Goal: Task Accomplishment & Management: Manage account settings

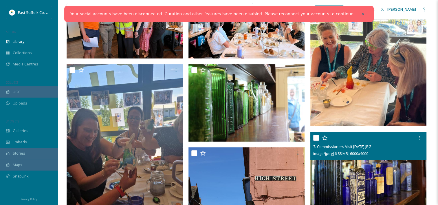
scroll to position [87, 0]
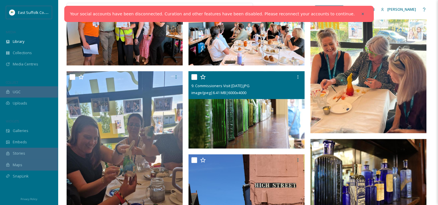
click at [194, 78] on input "checkbox" at bounding box center [194, 77] width 6 height 6
checkbox input "true"
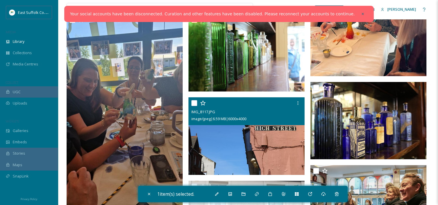
scroll to position [145, 0]
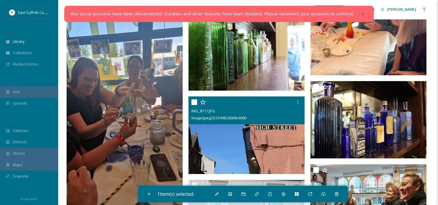
click at [191, 103] on input "checkbox" at bounding box center [194, 102] width 6 height 6
checkbox input "true"
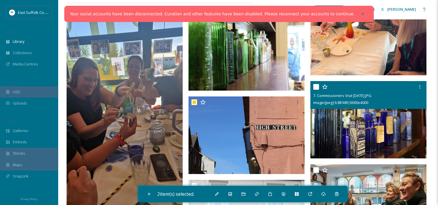
click at [314, 88] on input "checkbox" at bounding box center [316, 87] width 6 height 6
checkbox input "true"
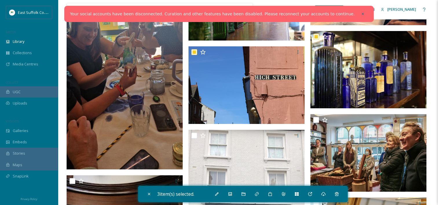
scroll to position [231, 0]
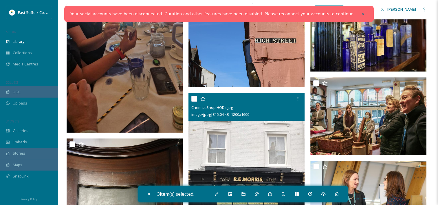
click at [194, 99] on input "checkbox" at bounding box center [194, 99] width 6 height 6
checkbox input "true"
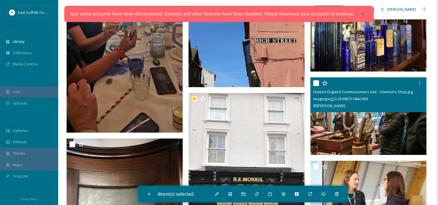
click at [316, 82] on input "checkbox" at bounding box center [316, 83] width 6 height 6
checkbox input "true"
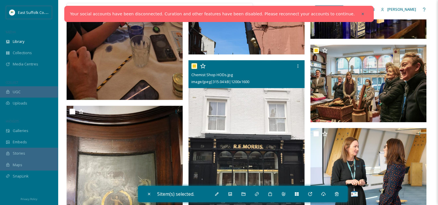
scroll to position [289, 0]
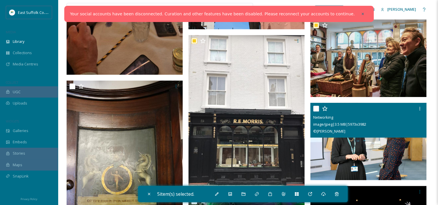
drag, startPoint x: 315, startPoint y: 109, endPoint x: 229, endPoint y: 103, distance: 85.8
click at [315, 109] on input "checkbox" at bounding box center [316, 109] width 6 height 6
checkbox input "true"
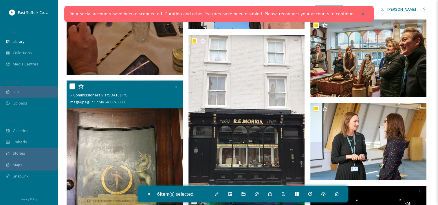
click at [72, 85] on input "checkbox" at bounding box center [72, 86] width 6 height 6
checkbox input "true"
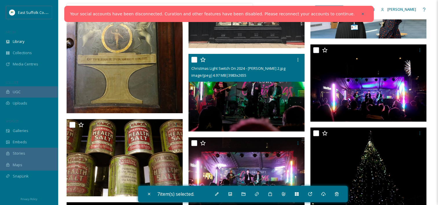
scroll to position [434, 0]
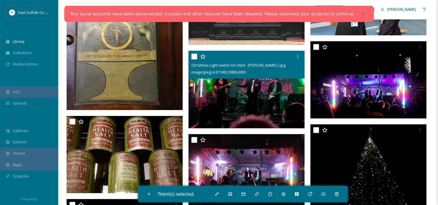
click at [190, 58] on div "Christmas Light Switch On 2024 - Kate Ellis 2.jpg image/jpeg | 4.97 MB | 3983 x…" at bounding box center [246, 65] width 116 height 28
click at [192, 57] on input "checkbox" at bounding box center [194, 56] width 6 height 6
checkbox input "true"
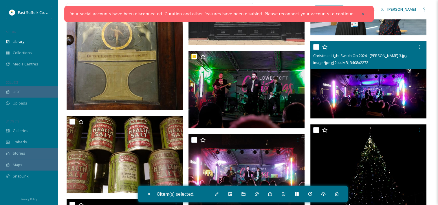
click at [313, 46] on input "checkbox" at bounding box center [316, 47] width 6 height 6
checkbox input "true"
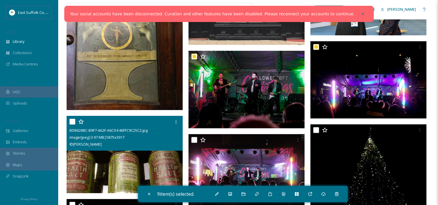
drag, startPoint x: 73, startPoint y: 122, endPoint x: 90, endPoint y: 122, distance: 17.6
click at [73, 121] on input "checkbox" at bounding box center [72, 122] width 6 height 6
checkbox input "true"
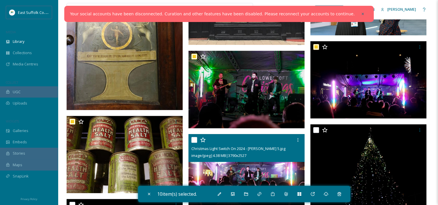
click at [193, 137] on input "checkbox" at bounding box center [194, 140] width 6 height 6
checkbox input "true"
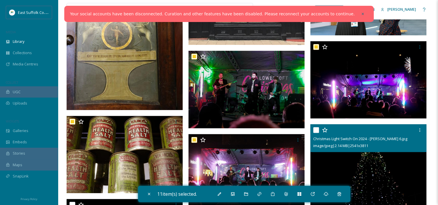
click at [316, 130] on input "checkbox" at bounding box center [316, 130] width 6 height 6
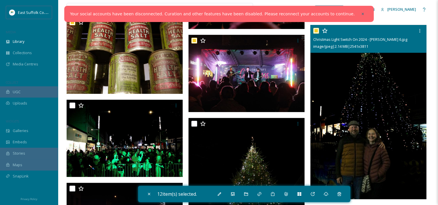
scroll to position [492, 0]
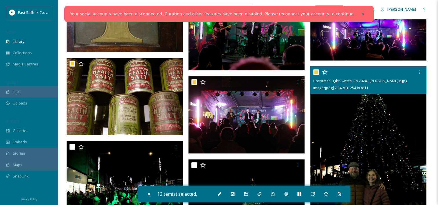
click at [316, 74] on input "checkbox" at bounding box center [316, 72] width 6 height 6
checkbox input "false"
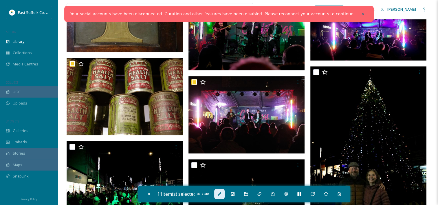
click at [224, 194] on div "Bulk Edit" at bounding box center [219, 194] width 10 height 10
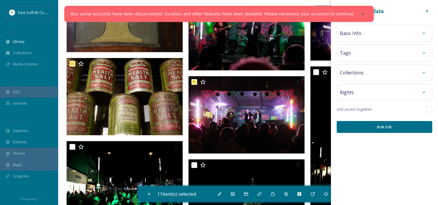
click at [381, 40] on div "Basic Info" at bounding box center [383, 33] width 95 height 17
click at [382, 38] on div "Basic Info" at bounding box center [384, 33] width 89 height 10
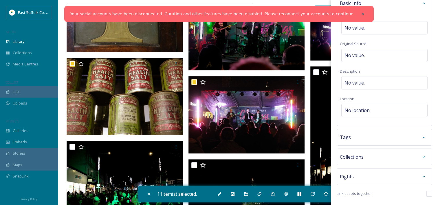
scroll to position [47, 0]
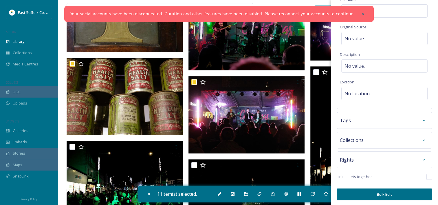
click at [373, 145] on div "Collections" at bounding box center [383, 140] width 95 height 17
click at [370, 159] on div "Rights" at bounding box center [384, 159] width 89 height 10
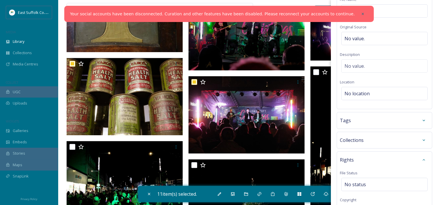
click at [350, 132] on div "Collections" at bounding box center [383, 140] width 95 height 17
click at [353, 121] on div "Tags" at bounding box center [384, 120] width 89 height 10
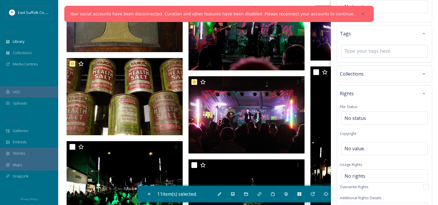
click at [349, 71] on span "Collections" at bounding box center [352, 73] width 24 height 7
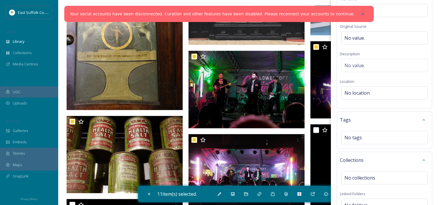
scroll to position [58, 0]
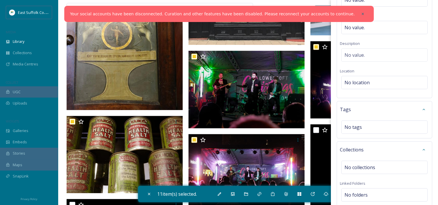
click at [370, 73] on div "Basic Info File Name No value. Original Source No value. Description No value. …" at bounding box center [383, 32] width 95 height 131
click at [372, 81] on div "No location" at bounding box center [384, 82] width 86 height 13
click at [374, 78] on input at bounding box center [384, 82] width 86 height 13
type input "Lowestoft"
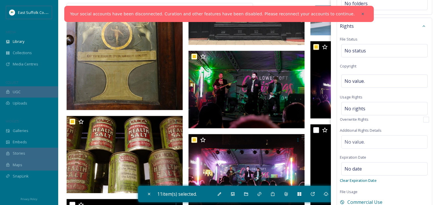
scroll to position [289, 0]
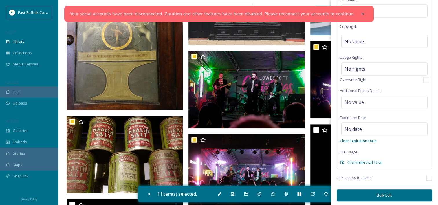
drag, startPoint x: 423, startPoint y: 174, endPoint x: 418, endPoint y: 180, distance: 7.8
click at [426, 175] on input "checkbox" at bounding box center [429, 178] width 6 height 6
checkbox input "true"
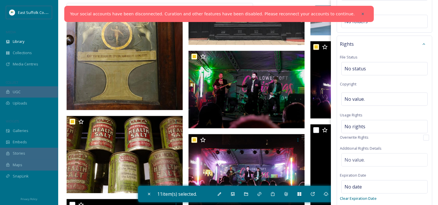
scroll to position [231, 0]
click at [366, 123] on div "No rights" at bounding box center [384, 126] width 86 height 13
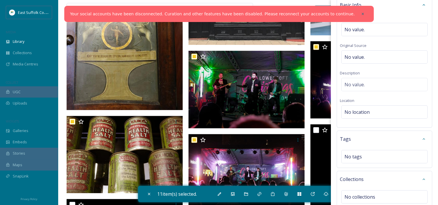
scroll to position [0, 0]
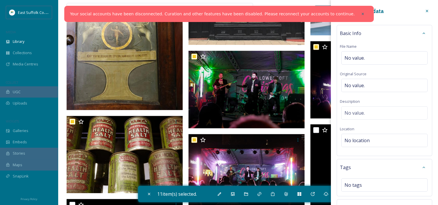
drag, startPoint x: 359, startPoint y: 30, endPoint x: 359, endPoint y: 35, distance: 4.7
click at [359, 33] on span "Basic Info" at bounding box center [350, 33] width 21 height 7
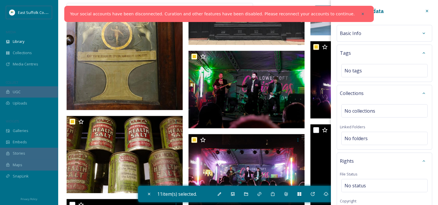
click at [360, 32] on div "Basic Info" at bounding box center [384, 33] width 89 height 10
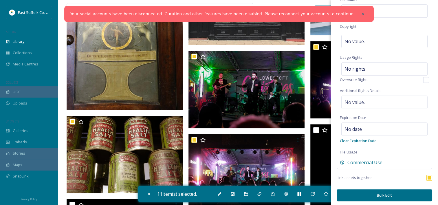
click at [380, 193] on button "Bulk Edit" at bounding box center [383, 195] width 95 height 12
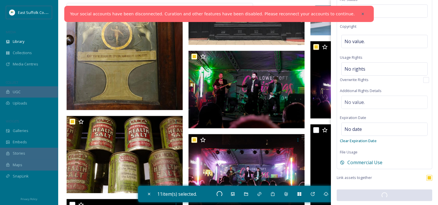
scroll to position [288, 0]
checkbox input "false"
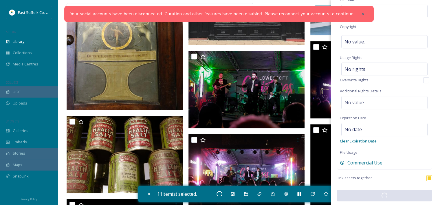
checkbox input "false"
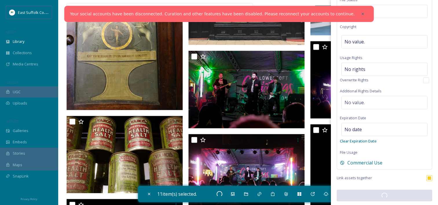
checkbox input "false"
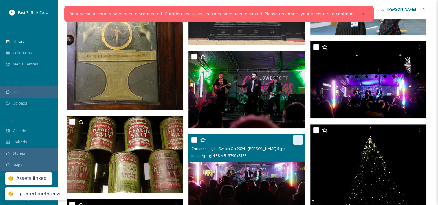
click at [296, 140] on icon at bounding box center [297, 139] width 5 height 5
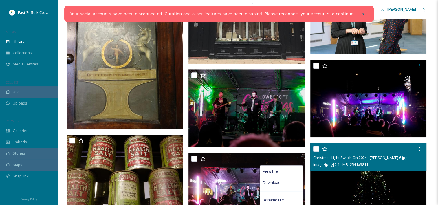
scroll to position [405, 0]
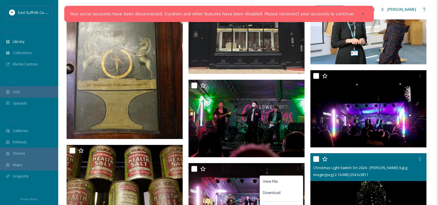
click at [313, 160] on input "checkbox" at bounding box center [316, 159] width 6 height 6
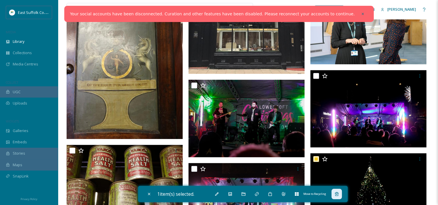
click at [338, 195] on icon at bounding box center [336, 193] width 5 height 5
checkbox input "false"
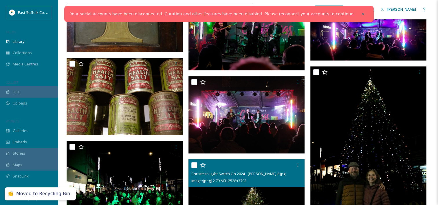
scroll to position [578, 0]
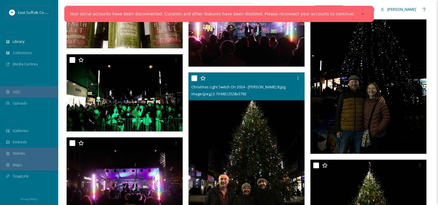
click at [194, 79] on input "checkbox" at bounding box center [194, 78] width 6 height 6
checkbox input "true"
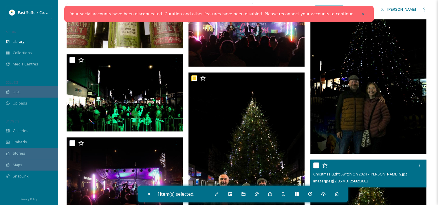
click at [315, 167] on input "checkbox" at bounding box center [316, 165] width 6 height 6
checkbox input "true"
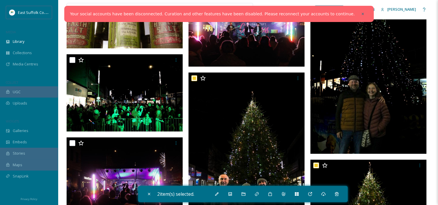
scroll to position [521, 0]
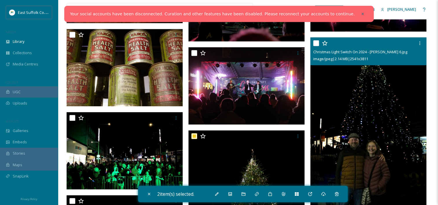
click at [315, 40] on input "checkbox" at bounding box center [316, 43] width 6 height 6
checkbox input "true"
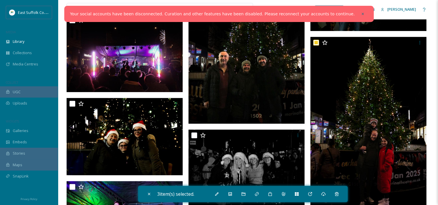
scroll to position [723, 0]
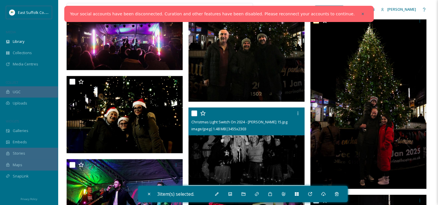
drag, startPoint x: 195, startPoint y: 114, endPoint x: 31, endPoint y: 99, distance: 164.4
click at [195, 114] on input "checkbox" at bounding box center [194, 113] width 6 height 6
checkbox input "true"
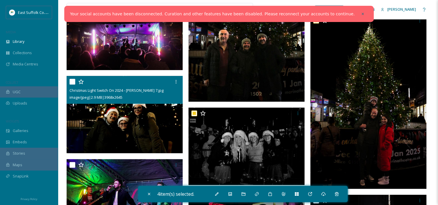
click at [73, 81] on input "checkbox" at bounding box center [72, 82] width 6 height 6
checkbox input "true"
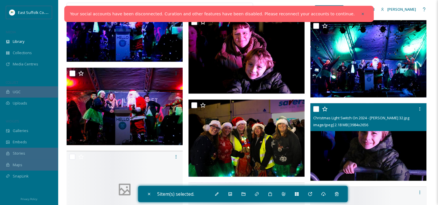
scroll to position [1157, 0]
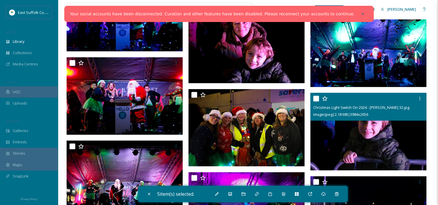
click at [316, 98] on input "checkbox" at bounding box center [316, 99] width 6 height 6
checkbox input "true"
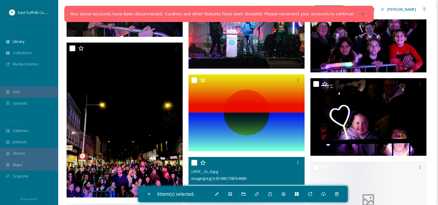
scroll to position [1446, 0]
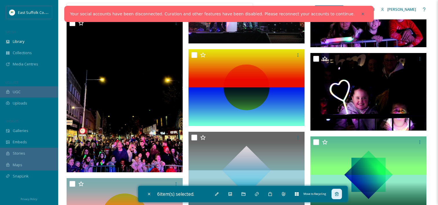
click at [336, 192] on icon at bounding box center [336, 193] width 5 height 5
checkbox input "false"
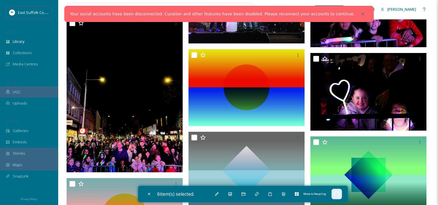
checkbox input "false"
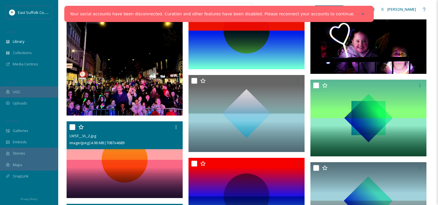
scroll to position [1417, 0]
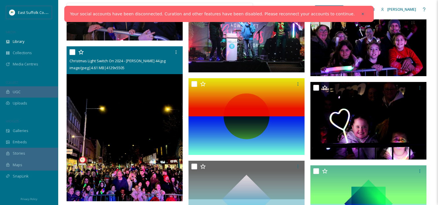
click at [73, 53] on input "checkbox" at bounding box center [72, 52] width 6 height 6
checkbox input "true"
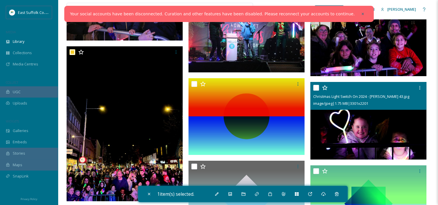
click at [313, 87] on input "checkbox" at bounding box center [316, 88] width 6 height 6
checkbox input "true"
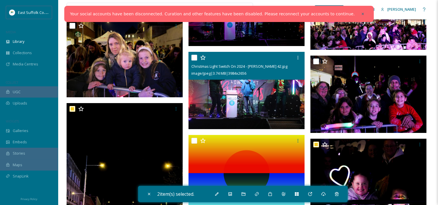
scroll to position [1330, 0]
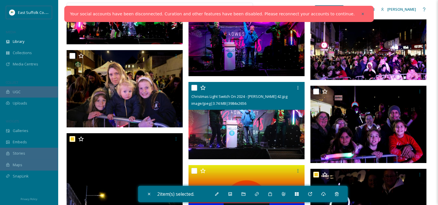
click at [194, 86] on input "checkbox" at bounding box center [194, 88] width 6 height 6
checkbox input "true"
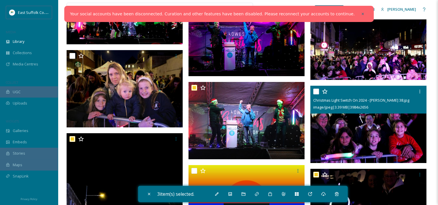
click at [315, 92] on input "checkbox" at bounding box center [316, 91] width 6 height 6
checkbox input "true"
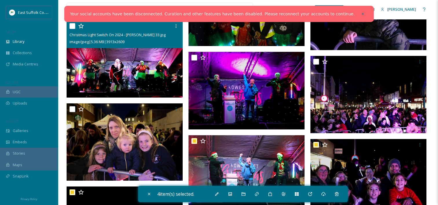
scroll to position [1243, 0]
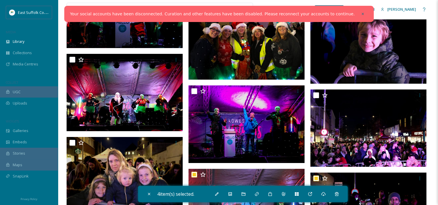
drag, startPoint x: 72, startPoint y: 141, endPoint x: 71, endPoint y: 136, distance: 4.7
click at [72, 140] on input "checkbox" at bounding box center [72, 143] width 6 height 6
checkbox input "true"
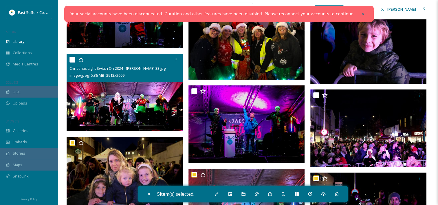
click at [69, 63] on div "Christmas Light Switch On 2024 - Kate Ellis 33.jpg image/jpeg | 5.36 MB | 3913 …" at bounding box center [125, 68] width 116 height 28
click at [72, 60] on input "checkbox" at bounding box center [72, 60] width 6 height 6
checkbox input "true"
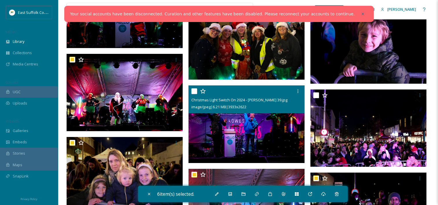
click at [192, 87] on div at bounding box center [247, 91] width 112 height 10
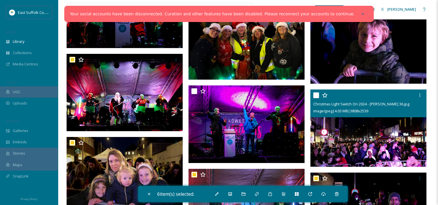
drag, startPoint x: 315, startPoint y: 93, endPoint x: 287, endPoint y: 94, distance: 27.8
click at [315, 94] on input "checkbox" at bounding box center [316, 95] width 6 height 6
checkbox input "true"
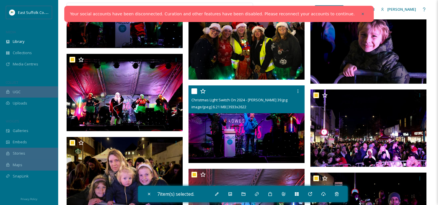
click at [193, 91] on input "checkbox" at bounding box center [194, 91] width 6 height 6
checkbox input "true"
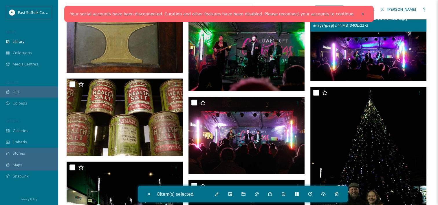
scroll to position [463, 0]
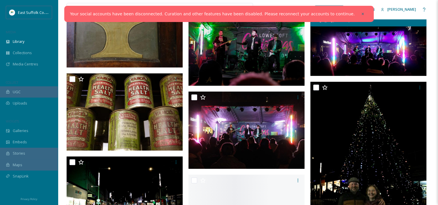
scroll to position [521, 0]
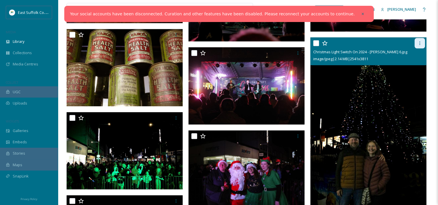
drag, startPoint x: 358, startPoint y: 70, endPoint x: 418, endPoint y: 43, distance: 65.9
click at [416, 42] on div at bounding box center [419, 43] width 10 height 10
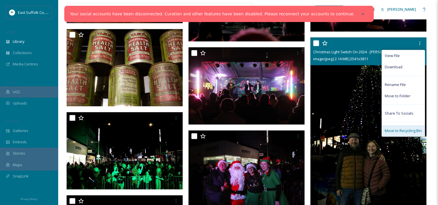
click at [397, 129] on span "Move to Recycling Bin" at bounding box center [402, 130] width 37 height 5
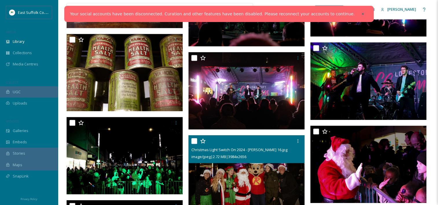
scroll to position [549, 0]
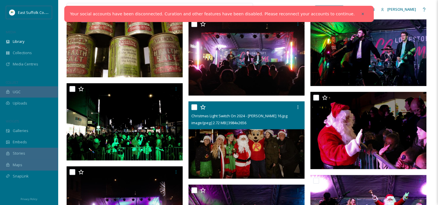
click at [193, 105] on input "checkbox" at bounding box center [194, 107] width 6 height 6
checkbox input "true"
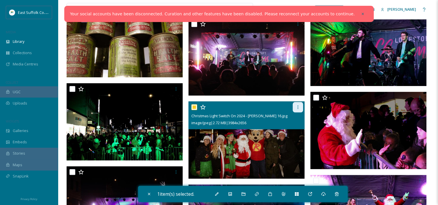
click at [300, 110] on div at bounding box center [297, 107] width 10 height 10
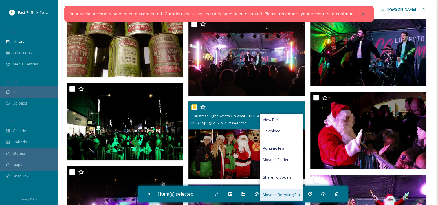
click at [287, 194] on span "Move to Recycling Bin" at bounding box center [281, 194] width 37 height 5
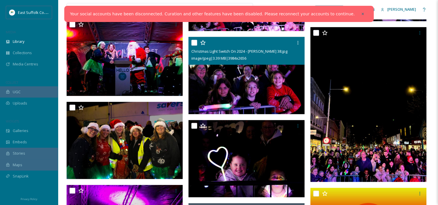
scroll to position [1070, 0]
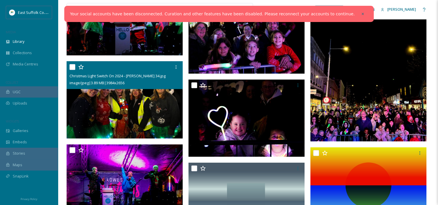
click at [82, 66] on icon at bounding box center [81, 67] width 6 height 6
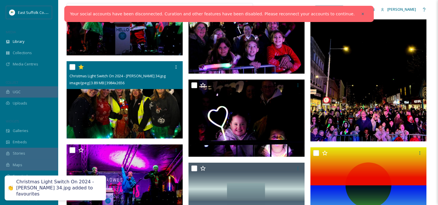
click at [81, 66] on icon at bounding box center [80, 66] width 5 height 5
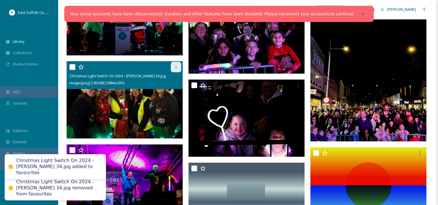
click at [173, 63] on div at bounding box center [176, 67] width 10 height 10
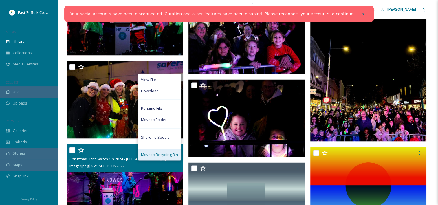
click at [158, 154] on span "Move to Recycling Bin" at bounding box center [159, 154] width 37 height 5
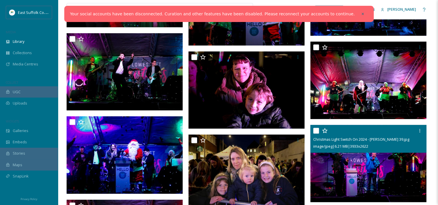
scroll to position [839, 0]
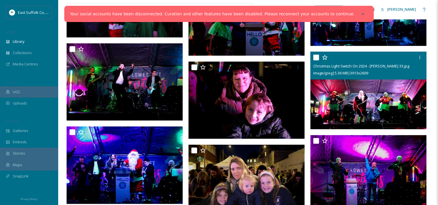
click at [315, 59] on input "checkbox" at bounding box center [316, 57] width 6 height 6
checkbox input "true"
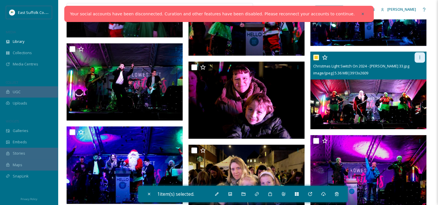
click at [420, 57] on icon at bounding box center [419, 57] width 5 height 5
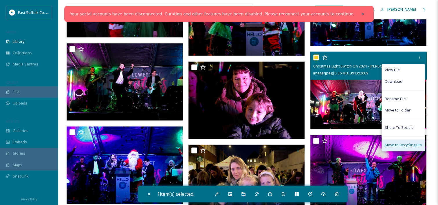
click at [404, 149] on div "Move to Recycling Bin" at bounding box center [402, 144] width 43 height 11
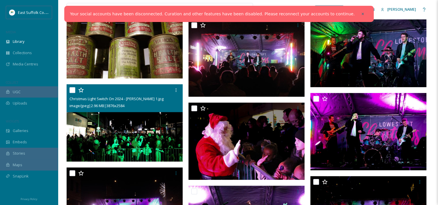
scroll to position [521, 0]
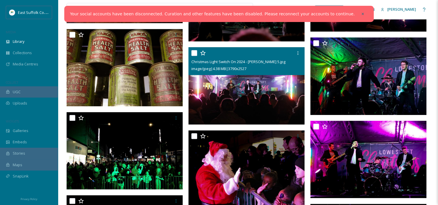
click at [194, 52] on input "checkbox" at bounding box center [194, 53] width 6 height 6
checkbox input "true"
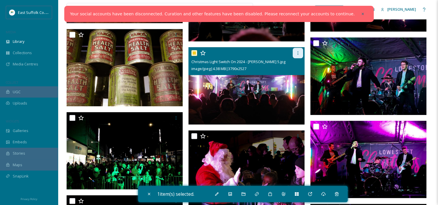
click at [298, 53] on icon at bounding box center [297, 53] width 5 height 5
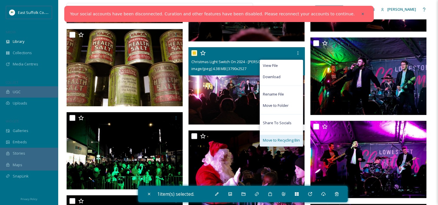
click at [275, 136] on div "Move to Recycling Bin" at bounding box center [281, 139] width 43 height 11
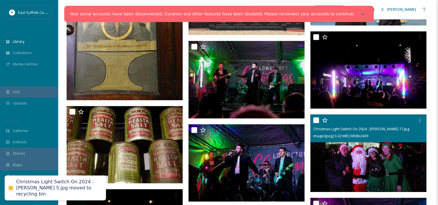
scroll to position [434, 0]
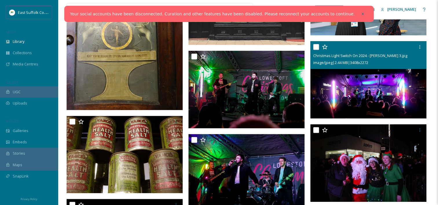
click at [316, 46] on input "checkbox" at bounding box center [316, 47] width 6 height 6
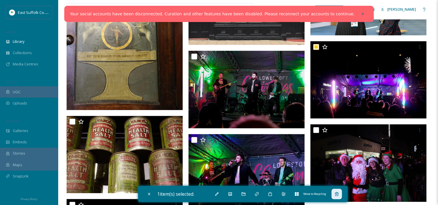
click at [334, 192] on div "Move to Recycling" at bounding box center [336, 194] width 10 height 10
checkbox input "false"
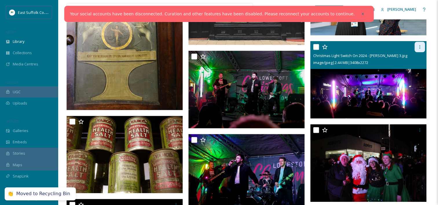
click at [418, 49] on icon at bounding box center [419, 47] width 5 height 5
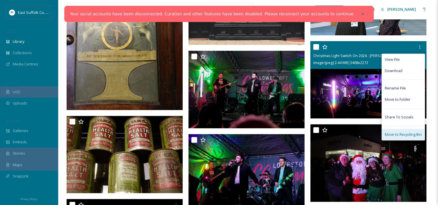
click at [403, 135] on span "Move to Recycling Bin" at bounding box center [402, 134] width 37 height 5
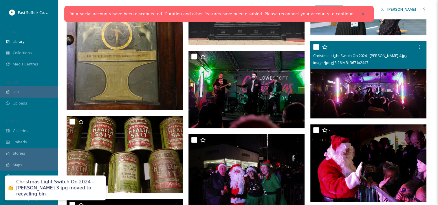
scroll to position [405, 0]
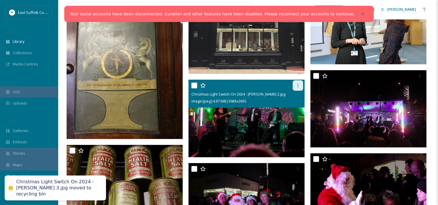
click at [294, 84] on div at bounding box center [297, 85] width 10 height 10
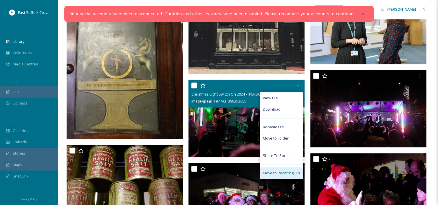
click at [286, 172] on span "Move to Recycling Bin" at bounding box center [281, 172] width 37 height 5
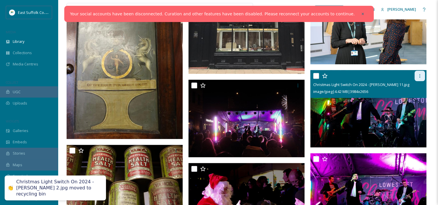
click at [419, 73] on icon at bounding box center [419, 75] width 5 height 5
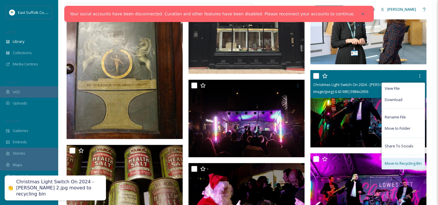
click at [401, 162] on span "Move to Recycling Bin" at bounding box center [402, 162] width 37 height 5
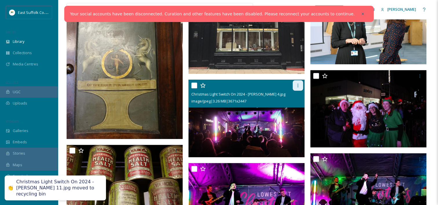
click at [298, 85] on icon at bounding box center [297, 85] width 5 height 5
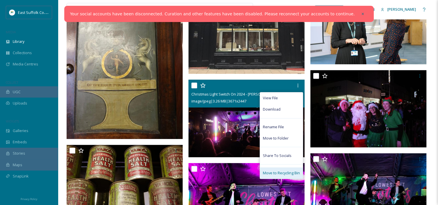
click at [288, 170] on span "Move to Recycling Bin" at bounding box center [281, 172] width 37 height 5
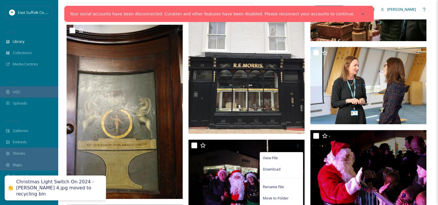
scroll to position [318, 0]
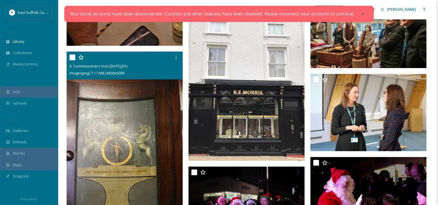
click at [74, 56] on input "checkbox" at bounding box center [72, 57] width 6 height 6
checkbox input "true"
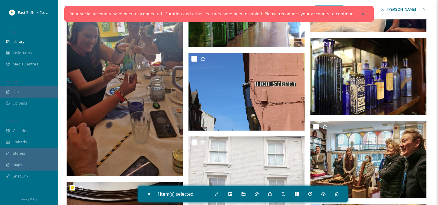
scroll to position [174, 0]
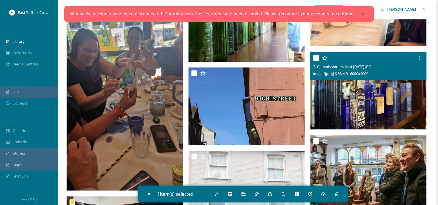
drag, startPoint x: 316, startPoint y: 56, endPoint x: 197, endPoint y: 67, distance: 119.3
click at [315, 57] on input "checkbox" at bounding box center [316, 58] width 6 height 6
checkbox input "true"
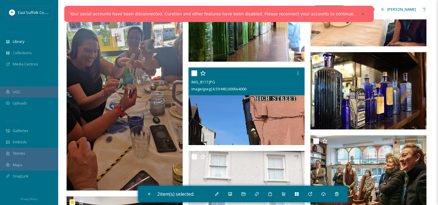
click at [194, 72] on input "checkbox" at bounding box center [194, 73] width 6 height 6
checkbox input "true"
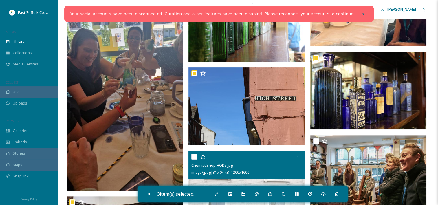
drag, startPoint x: 193, startPoint y: 156, endPoint x: 196, endPoint y: 157, distance: 2.9
click at [193, 156] on input "checkbox" at bounding box center [194, 157] width 6 height 6
checkbox input "true"
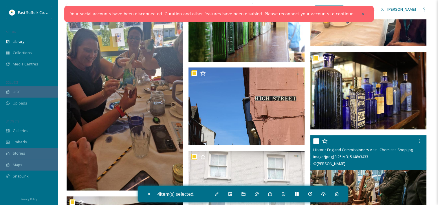
click at [311, 143] on div "Historic England Commissioners visit - Chemist's Shop.jpg image/jpeg | 3.25 MB …" at bounding box center [368, 152] width 116 height 35
click at [314, 143] on input "checkbox" at bounding box center [316, 141] width 6 height 6
checkbox input "true"
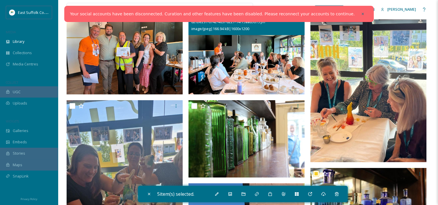
scroll to position [29, 0]
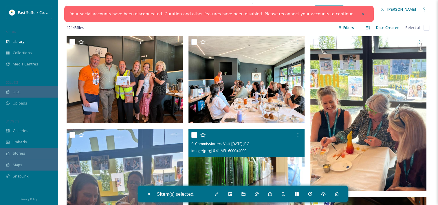
click at [193, 135] on input "checkbox" at bounding box center [194, 135] width 6 height 6
checkbox input "true"
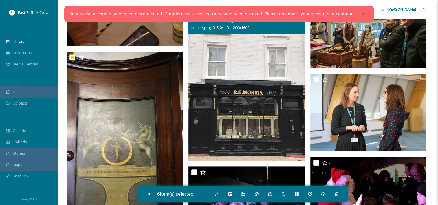
scroll to position [260, 0]
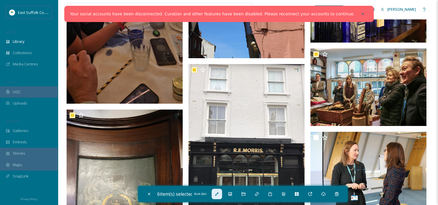
click at [219, 194] on icon at bounding box center [216, 193] width 5 height 5
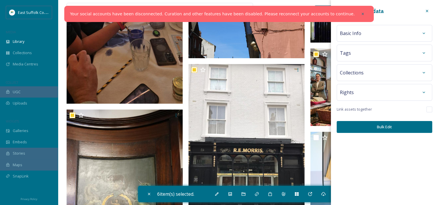
click at [362, 20] on div "Bulk Edit Metadata Basic Info Tags Collections Rights Link assets together Bulk…" at bounding box center [384, 69] width 107 height 139
click at [363, 30] on div "Basic Info" at bounding box center [384, 33] width 89 height 10
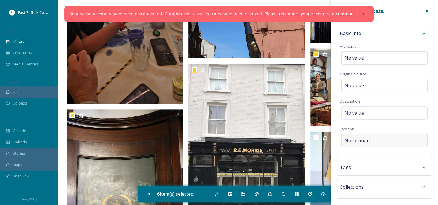
drag, startPoint x: 361, startPoint y: 141, endPoint x: 442, endPoint y: 141, distance: 81.0
click at [362, 140] on span "No location" at bounding box center [356, 140] width 25 height 7
click at [383, 147] on div "Basic Info File Name No value. Original Source No value. Description No value. …" at bounding box center [383, 90] width 95 height 131
click at [363, 137] on span "No location" at bounding box center [356, 140] width 25 height 7
click at [364, 140] on input at bounding box center [384, 140] width 86 height 13
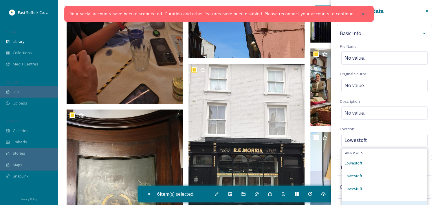
type input "Lowestoft"
click at [371, 157] on div "Lowestoft" at bounding box center [384, 162] width 85 height 13
click at [373, 136] on div "Lowestoft" at bounding box center [384, 140] width 86 height 13
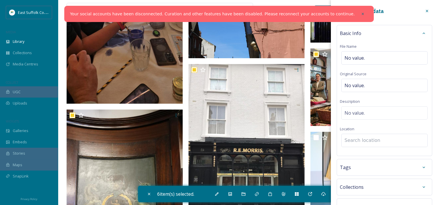
click at [377, 136] on input at bounding box center [384, 140] width 86 height 13
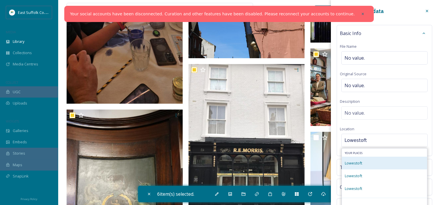
type input "Lowestoft"
click at [354, 161] on span "Lowestoft" at bounding box center [352, 162] width 17 height 5
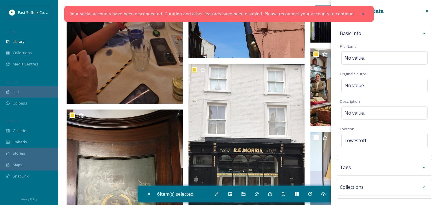
scroll to position [202, 0]
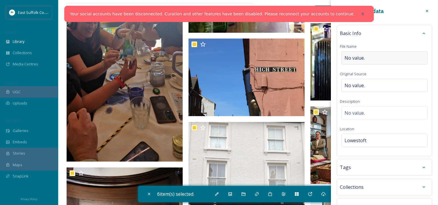
click at [362, 57] on span "No value." at bounding box center [354, 57] width 20 height 7
type input "[GEOGRAPHIC_DATA]"
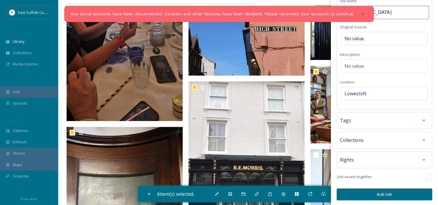
scroll to position [260, 0]
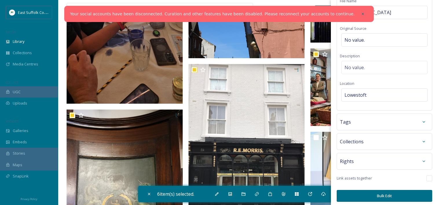
click at [364, 151] on div "Bulk Edit Metadata Basic Info File Name Historic High Street Original Source No…" at bounding box center [384, 81] width 107 height 253
click at [364, 153] on div "Rights" at bounding box center [383, 161] width 95 height 17
click at [364, 157] on div "Rights" at bounding box center [384, 161] width 89 height 10
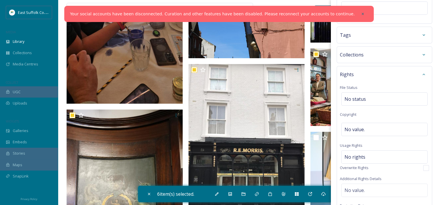
scroll to position [161, 0]
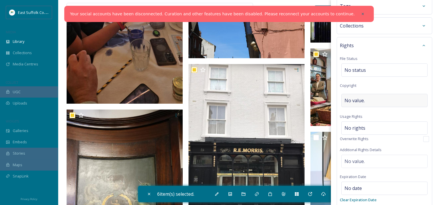
click at [372, 96] on div "No value." at bounding box center [384, 100] width 86 height 13
type input "J"
type input "[PERSON_NAME]"
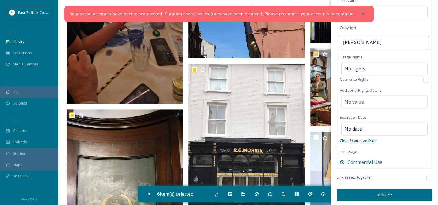
click at [390, 192] on button "Bulk Edit" at bounding box center [383, 195] width 95 height 12
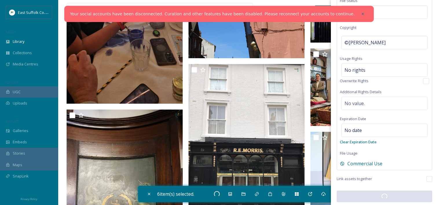
checkbox input "false"
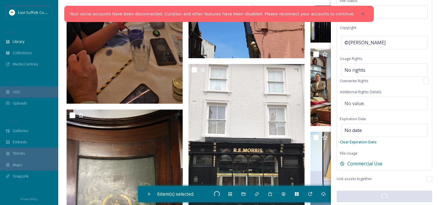
checkbox input "false"
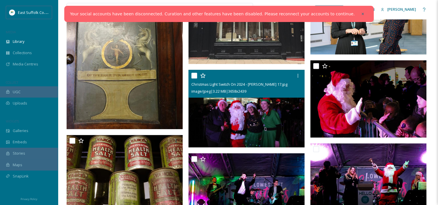
scroll to position [405, 0]
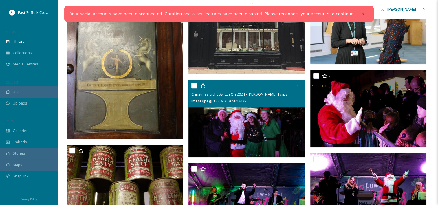
drag, startPoint x: 192, startPoint y: 85, endPoint x: 188, endPoint y: 108, distance: 23.2
click at [192, 86] on input "checkbox" at bounding box center [194, 85] width 6 height 6
checkbox input "true"
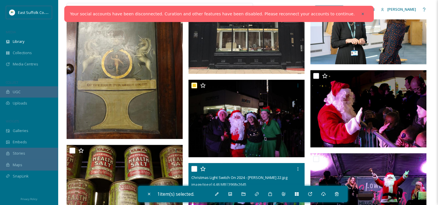
click at [194, 167] on input "checkbox" at bounding box center [194, 169] width 6 height 6
checkbox input "true"
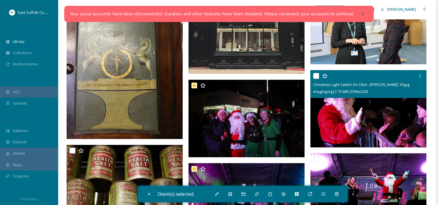
click at [314, 76] on input "checkbox" at bounding box center [316, 76] width 6 height 6
checkbox input "true"
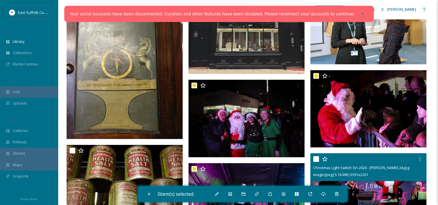
click at [313, 158] on input "checkbox" at bounding box center [316, 159] width 6 height 6
checkbox input "true"
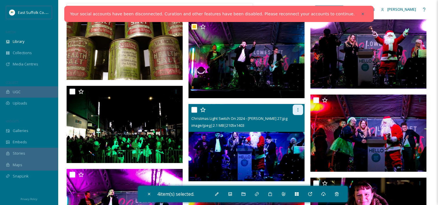
scroll to position [549, 0]
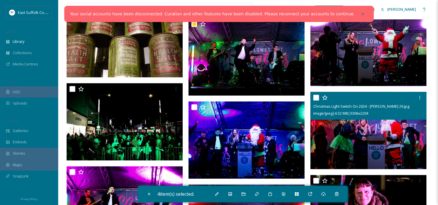
drag, startPoint x: 316, startPoint y: 98, endPoint x: 177, endPoint y: 97, distance: 138.5
click at [313, 97] on input "checkbox" at bounding box center [316, 98] width 6 height 6
checkbox input "true"
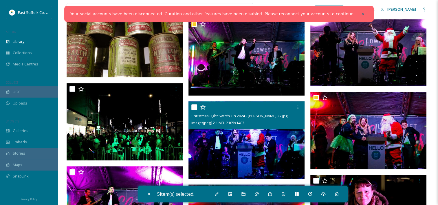
click at [194, 106] on input "checkbox" at bounding box center [194, 107] width 6 height 6
checkbox input "true"
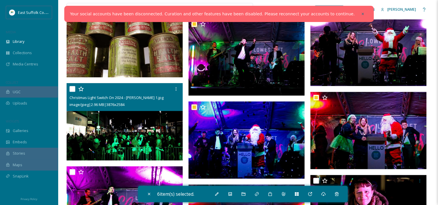
click at [73, 91] on input "checkbox" at bounding box center [72, 89] width 6 height 6
checkbox input "true"
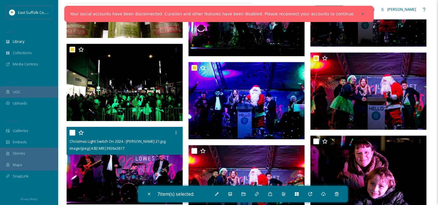
scroll to position [607, 0]
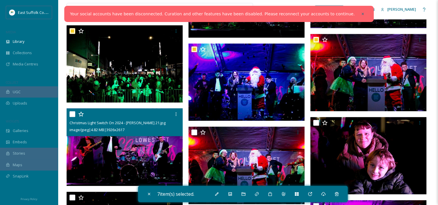
click at [75, 112] on div at bounding box center [125, 114] width 112 height 10
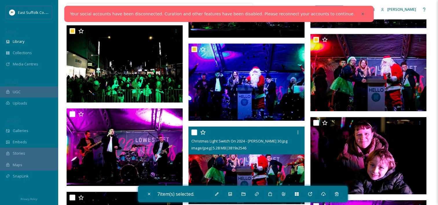
click at [195, 129] on input "checkbox" at bounding box center [194, 132] width 6 height 6
checkbox input "true"
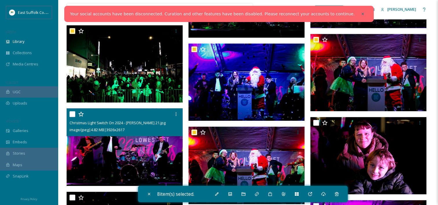
click at [71, 111] on input "checkbox" at bounding box center [72, 114] width 6 height 6
checkbox input "true"
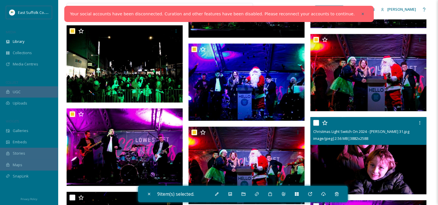
click at [315, 123] on input "checkbox" at bounding box center [316, 123] width 6 height 6
checkbox input "true"
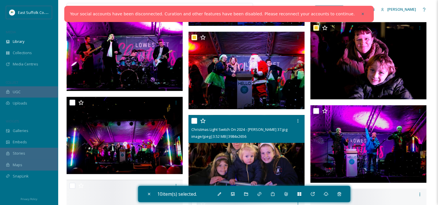
scroll to position [723, 0]
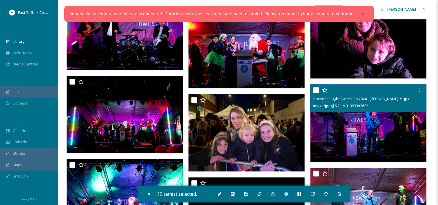
click at [315, 91] on input "checkbox" at bounding box center [316, 90] width 6 height 6
checkbox input "true"
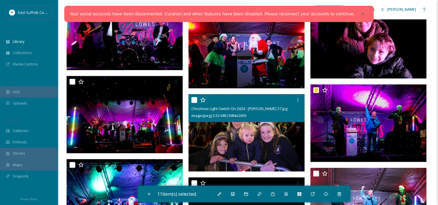
click at [197, 98] on div at bounding box center [247, 100] width 112 height 10
drag, startPoint x: 197, startPoint y: 98, endPoint x: 191, endPoint y: 101, distance: 7.3
click at [194, 99] on input "checkbox" at bounding box center [194, 100] width 6 height 6
checkbox input "true"
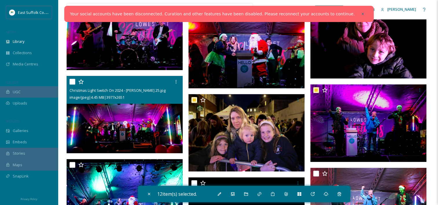
drag, startPoint x: 69, startPoint y: 81, endPoint x: 69, endPoint y: 85, distance: 4.4
click at [69, 82] on input "checkbox" at bounding box center [72, 82] width 6 height 6
checkbox input "true"
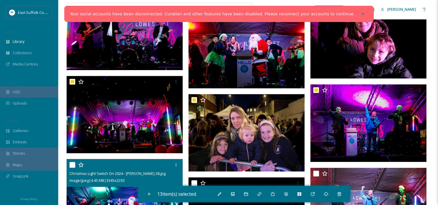
drag, startPoint x: 73, startPoint y: 164, endPoint x: 187, endPoint y: 183, distance: 116.3
click at [73, 164] on input "checkbox" at bounding box center [72, 165] width 6 height 6
checkbox input "true"
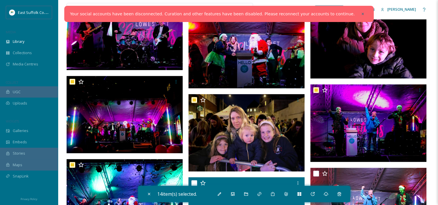
click at [193, 182] on input "checkbox" at bounding box center [194, 183] width 6 height 6
checkbox input "true"
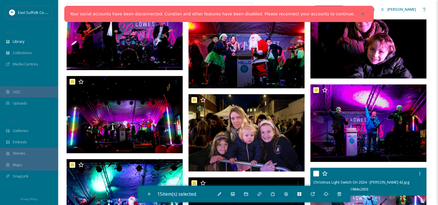
click at [314, 172] on input "checkbox" at bounding box center [316, 173] width 6 height 6
checkbox input "true"
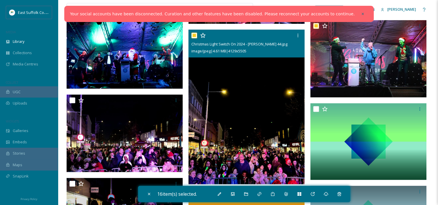
scroll to position [868, 0]
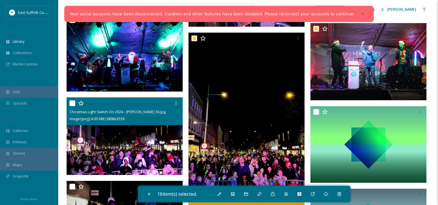
drag, startPoint x: 73, startPoint y: 103, endPoint x: 163, endPoint y: 102, distance: 90.2
click at [73, 103] on input "checkbox" at bounding box center [72, 103] width 6 height 6
checkbox input "true"
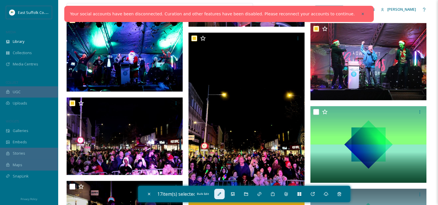
click at [219, 196] on div "Bulk Edit" at bounding box center [219, 194] width 10 height 10
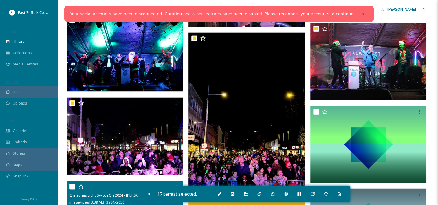
click at [74, 187] on input "checkbox" at bounding box center [72, 186] width 6 height 6
checkbox input "true"
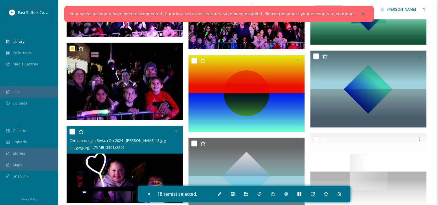
scroll to position [1012, 0]
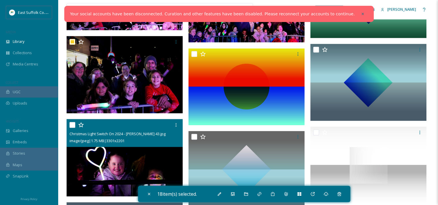
click at [72, 127] on input "checkbox" at bounding box center [72, 125] width 6 height 6
checkbox input "true"
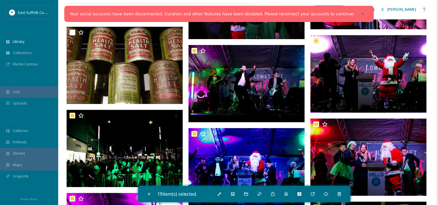
scroll to position [492, 0]
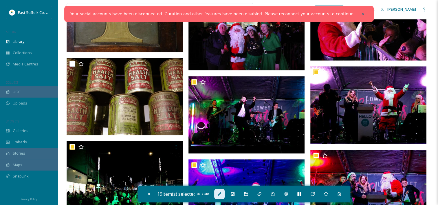
click at [221, 197] on div "Bulk Edit" at bounding box center [219, 194] width 10 height 10
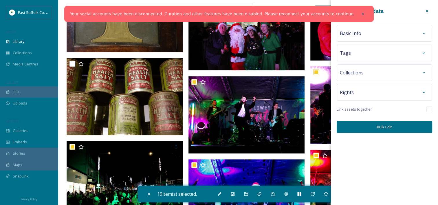
click at [374, 29] on div "Basic Info" at bounding box center [384, 33] width 89 height 10
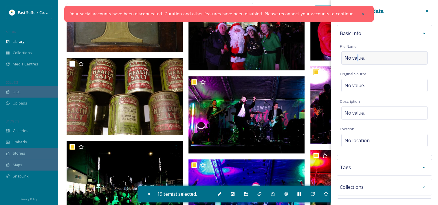
click at [356, 51] on div "Basic Info File Name No value. Original Source No value. Description No value. …" at bounding box center [383, 90] width 95 height 131
click at [355, 54] on div "No value." at bounding box center [384, 57] width 86 height 13
type input "Lowestoft Christmas Light Switch On 2024"
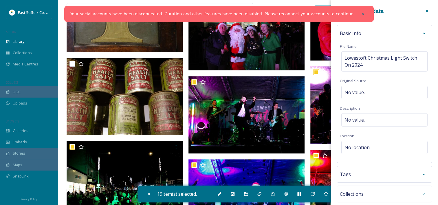
scroll to position [54, 0]
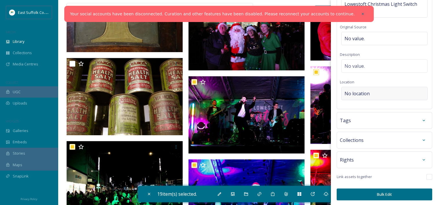
click at [371, 99] on div "No location" at bounding box center [384, 93] width 86 height 13
click at [365, 91] on input at bounding box center [384, 93] width 86 height 13
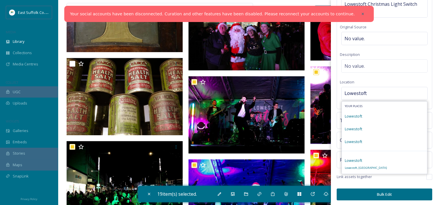
type input "Lowestoft"
click at [362, 120] on div "Lowestoft" at bounding box center [384, 116] width 85 height 13
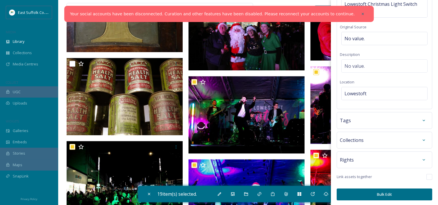
click at [355, 138] on span "Collections" at bounding box center [352, 139] width 24 height 7
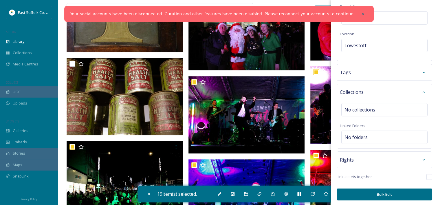
click at [350, 159] on span "Rights" at bounding box center [347, 159] width 14 height 7
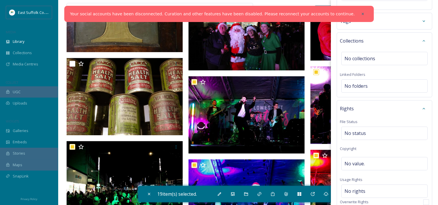
scroll to position [189, 0]
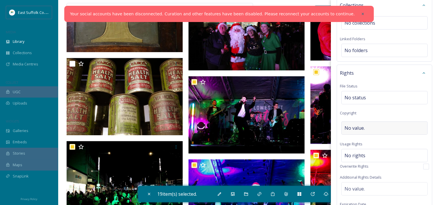
click at [352, 124] on span "No value." at bounding box center [354, 127] width 20 height 7
type input "[PERSON_NAME]"
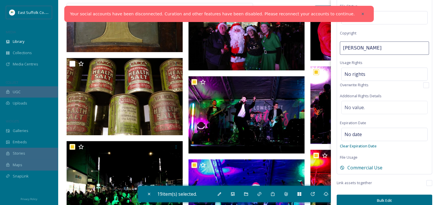
scroll to position [274, 0]
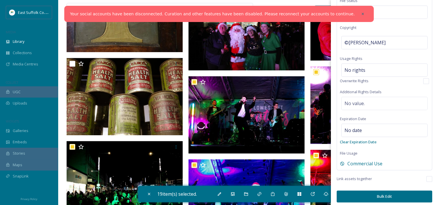
click at [401, 190] on button "Bulk Edit" at bounding box center [383, 196] width 95 height 12
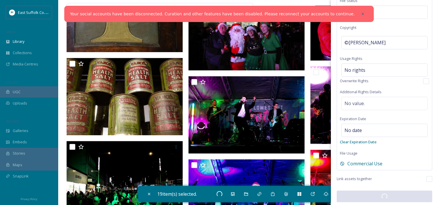
checkbox input "false"
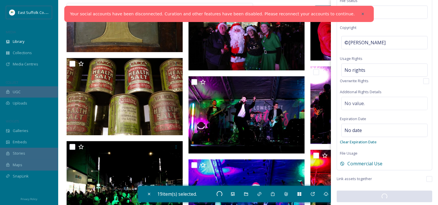
checkbox input "false"
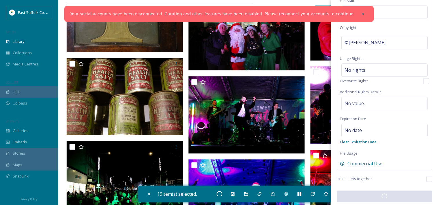
checkbox input "false"
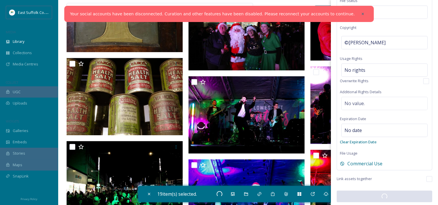
checkbox input "false"
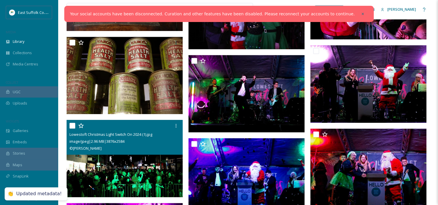
scroll to position [492, 0]
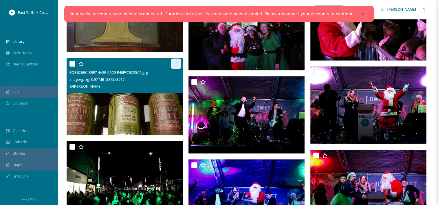
click at [174, 62] on icon at bounding box center [176, 63] width 5 height 5
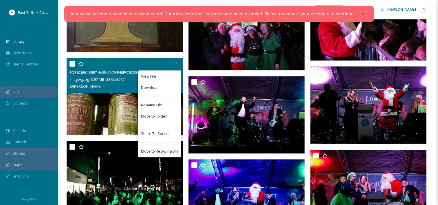
click at [74, 61] on input "checkbox" at bounding box center [72, 64] width 6 height 6
checkbox input "true"
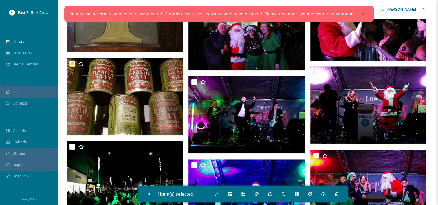
click at [217, 188] on div "1 item(s) selected." at bounding box center [242, 194] width 209 height 16
click at [217, 191] on div "Bulk Edit" at bounding box center [216, 194] width 10 height 10
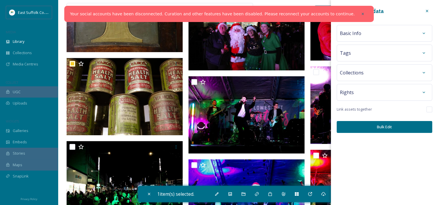
click at [366, 38] on div "Basic Info" at bounding box center [384, 33] width 89 height 10
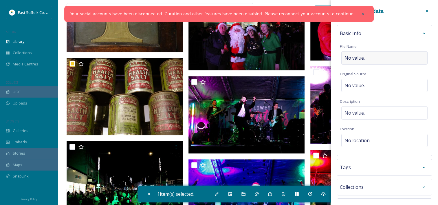
click at [360, 57] on span "No value." at bounding box center [354, 57] width 20 height 7
type input "[GEOGRAPHIC_DATA]"
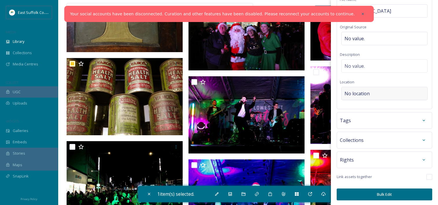
drag, startPoint x: 347, startPoint y: 98, endPoint x: 352, endPoint y: 94, distance: 6.0
click at [352, 94] on div "No location" at bounding box center [384, 93] width 86 height 13
click at [359, 84] on div "Basic Info File Name Historic High Street Original Source No value. Description…" at bounding box center [383, 43] width 95 height 131
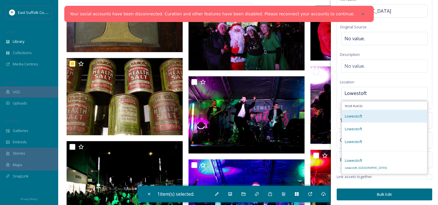
type input "Lowestoft"
click at [351, 119] on div "Lowestoft" at bounding box center [352, 115] width 17 height 7
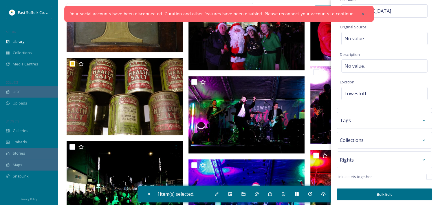
click at [357, 154] on div "Rights" at bounding box center [384, 159] width 89 height 10
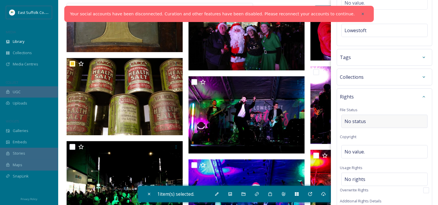
scroll to position [134, 0]
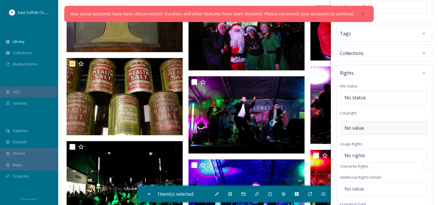
click at [354, 122] on div "No value." at bounding box center [384, 127] width 86 height 13
type input "[PERSON_NAME]"
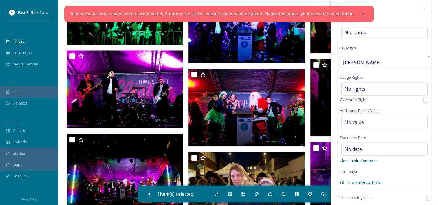
scroll to position [219, 0]
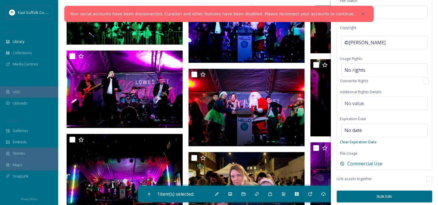
drag, startPoint x: 370, startPoint y: 185, endPoint x: 370, endPoint y: 191, distance: 5.5
click at [370, 191] on button "Bulk Edit" at bounding box center [383, 196] width 95 height 12
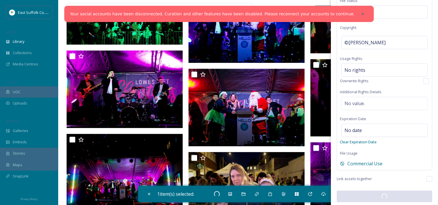
checkbox input "false"
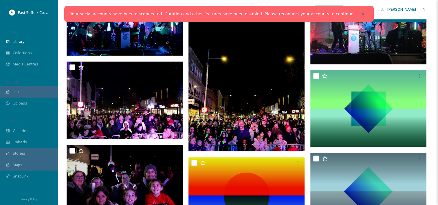
scroll to position [954, 0]
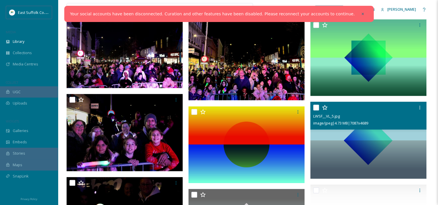
drag, startPoint x: 316, startPoint y: 108, endPoint x: 259, endPoint y: 116, distance: 57.0
click at [316, 108] on input "checkbox" at bounding box center [316, 107] width 6 height 6
checkbox input "true"
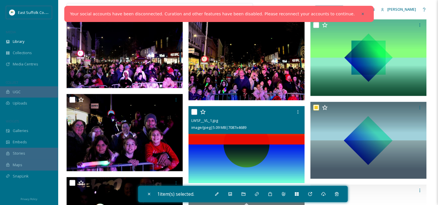
drag, startPoint x: 193, startPoint y: 112, endPoint x: 217, endPoint y: 106, distance: 24.2
click at [193, 112] on input "checkbox" at bounding box center [194, 112] width 6 height 6
checkbox input "true"
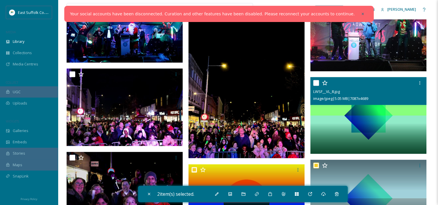
drag, startPoint x: 314, startPoint y: 83, endPoint x: 314, endPoint y: 90, distance: 6.9
click at [314, 83] on input "checkbox" at bounding box center [316, 83] width 6 height 6
checkbox input "true"
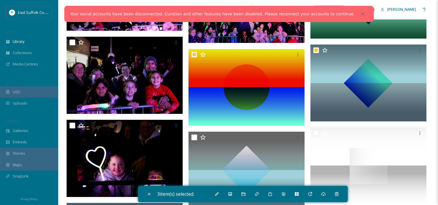
scroll to position [1070, 0]
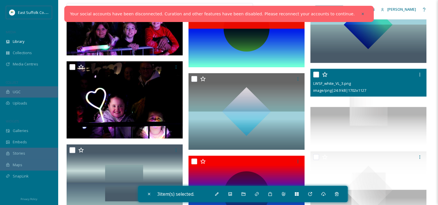
click at [319, 72] on div at bounding box center [369, 74] width 112 height 10
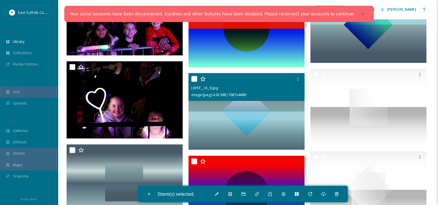
click at [191, 78] on input "checkbox" at bounding box center [194, 79] width 6 height 6
checkbox input "true"
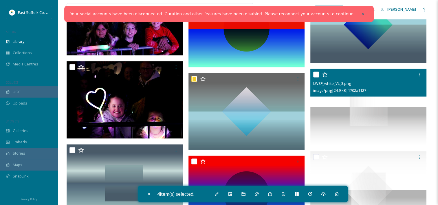
click at [317, 76] on input "checkbox" at bounding box center [316, 74] width 6 height 6
checkbox input "true"
click at [315, 112] on img at bounding box center [368, 106] width 116 height 77
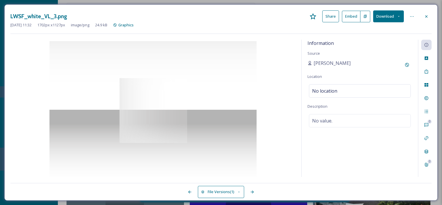
drag, startPoint x: 425, startPoint y: 14, endPoint x: 410, endPoint y: 39, distance: 28.9
click at [425, 14] on icon at bounding box center [426, 16] width 5 height 5
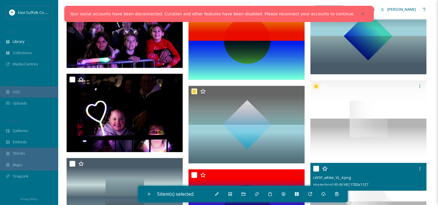
drag, startPoint x: 316, startPoint y: 169, endPoint x: 311, endPoint y: 170, distance: 4.6
click at [316, 169] on input "checkbox" at bounding box center [316, 168] width 6 height 6
checkbox input "true"
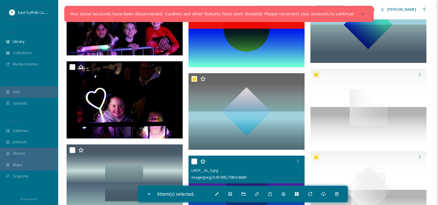
click at [193, 161] on input "checkbox" at bounding box center [194, 161] width 6 height 6
checkbox input "true"
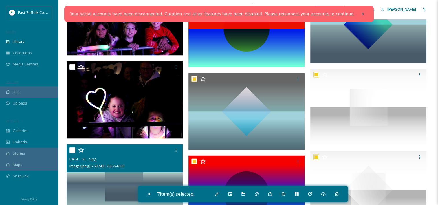
click at [73, 149] on input "checkbox" at bounding box center [72, 150] width 6 height 6
checkbox input "true"
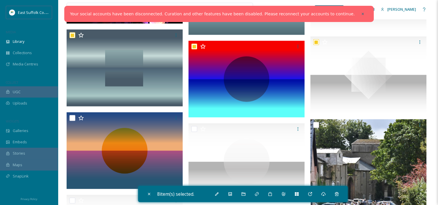
scroll to position [1186, 0]
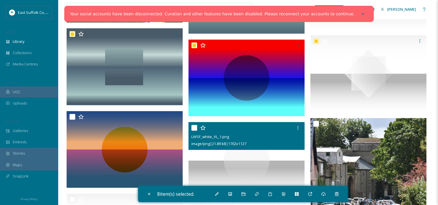
click at [193, 128] on input "checkbox" at bounding box center [194, 128] width 6 height 6
checkbox input "true"
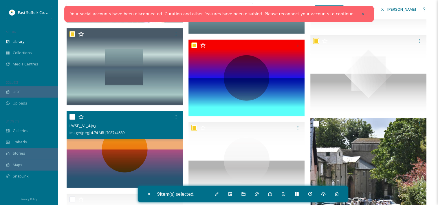
click at [71, 118] on input "checkbox" at bounding box center [72, 117] width 6 height 6
checkbox input "true"
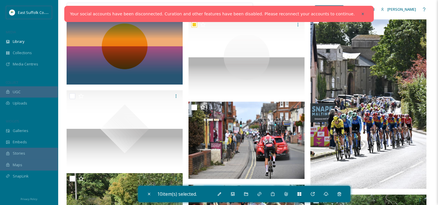
scroll to position [1301, 0]
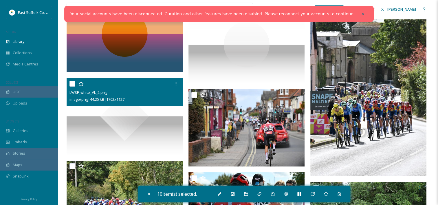
click at [71, 85] on input "checkbox" at bounding box center [72, 84] width 6 height 6
checkbox input "true"
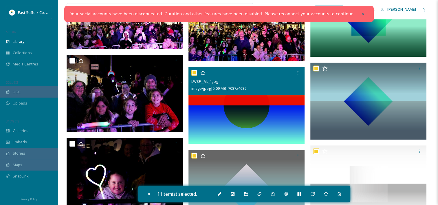
scroll to position [983, 0]
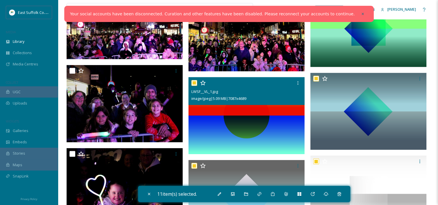
click at [193, 82] on input "checkbox" at bounding box center [194, 83] width 6 height 6
click at [193, 83] on input "checkbox" at bounding box center [194, 83] width 6 height 6
checkbox input "true"
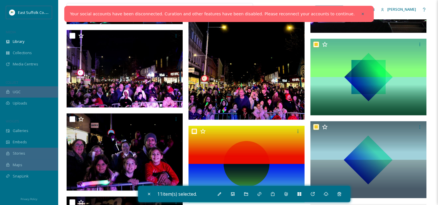
scroll to position [925, 0]
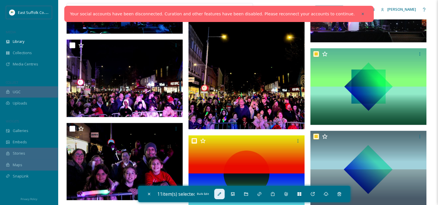
click at [221, 195] on icon at bounding box center [219, 193] width 5 height 5
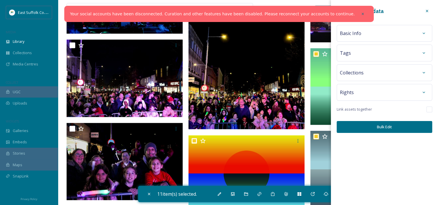
click at [397, 33] on div "Basic Info" at bounding box center [384, 33] width 89 height 10
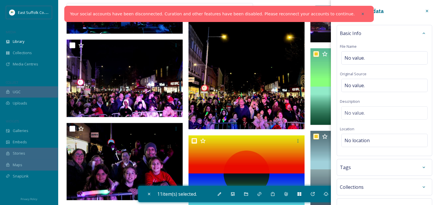
click at [382, 50] on div "Basic Info File Name No value. Original Source No value. Description No value. …" at bounding box center [383, 90] width 95 height 131
click at [382, 57] on div "No value." at bounding box center [384, 57] width 86 height 13
type input "Think Lowestoft Brand Assets"
click at [370, 136] on div "No location" at bounding box center [384, 138] width 86 height 13
click at [384, 140] on input at bounding box center [384, 140] width 86 height 13
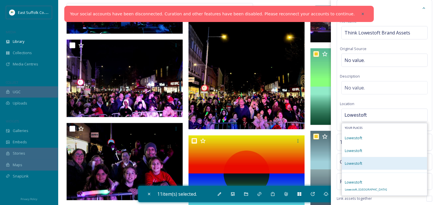
scroll to position [47, 0]
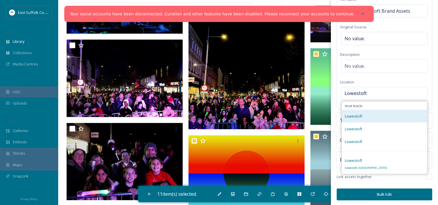
type input "Lowestoft"
click at [367, 113] on div "Lowestoft" at bounding box center [384, 116] width 85 height 13
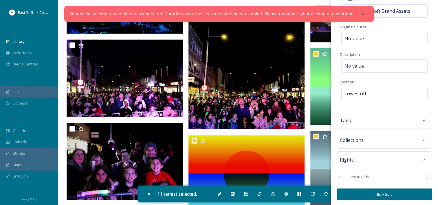
click at [359, 116] on div "Tags" at bounding box center [383, 120] width 95 height 17
click at [358, 122] on div "Tags" at bounding box center [384, 120] width 89 height 10
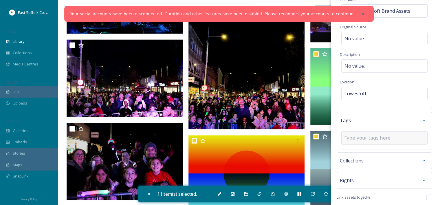
click at [354, 134] on input at bounding box center [373, 137] width 58 height 7
type input "Think Lowestoft"
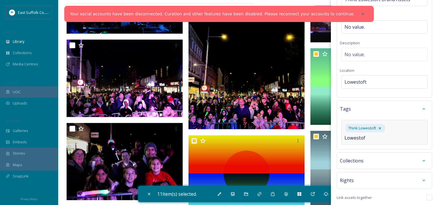
type input "Lowestoft"
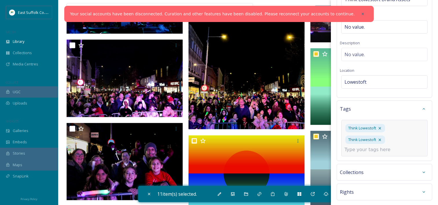
scroll to position [70, 0]
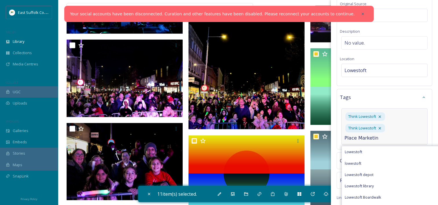
type input "Place Marketing"
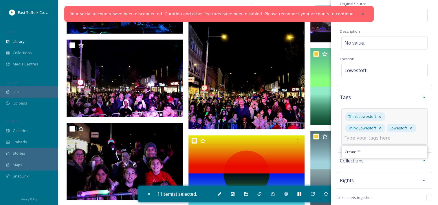
click at [378, 126] on icon at bounding box center [379, 128] width 5 height 5
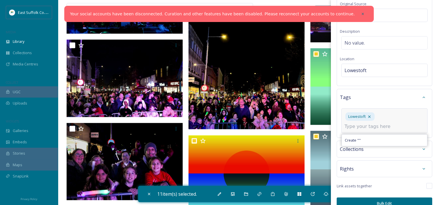
click at [373, 127] on input at bounding box center [373, 126] width 58 height 7
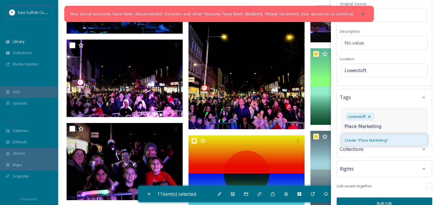
type input "Place Marketing"
click at [387, 137] on div "Create " Place Marketing "" at bounding box center [384, 139] width 85 height 11
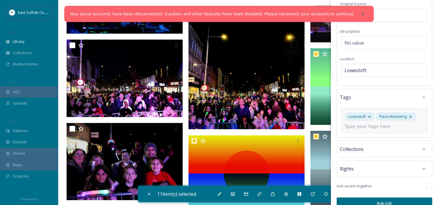
click at [397, 126] on div "Lowestoft Place Marketing" at bounding box center [384, 120] width 86 height 25
click at [389, 126] on input at bounding box center [373, 126] width 58 height 7
type input "Y"
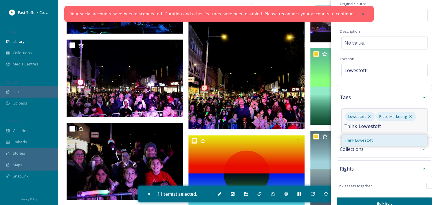
type input "Think Lowestoft"
click at [385, 140] on div "Think Lowestoft" at bounding box center [384, 139] width 85 height 11
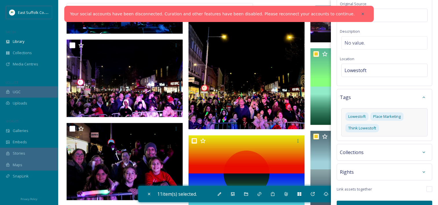
click at [375, 157] on div "Collections" at bounding box center [383, 152] width 95 height 17
click at [375, 154] on div "Collections" at bounding box center [384, 152] width 89 height 10
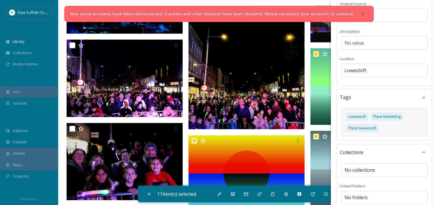
click at [369, 145] on div "Collections No collections Linked Folders No folders" at bounding box center [383, 176] width 95 height 65
click at [367, 151] on div "Collections" at bounding box center [384, 152] width 89 height 10
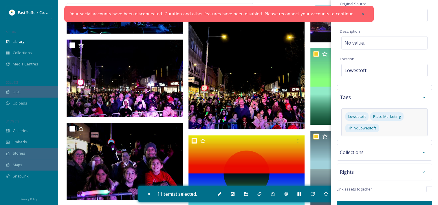
click at [364, 169] on div "Rights" at bounding box center [384, 172] width 89 height 10
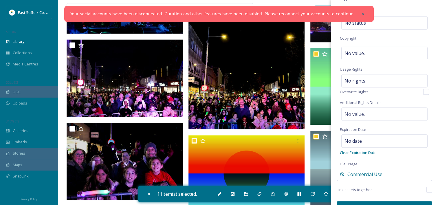
scroll to position [215, 0]
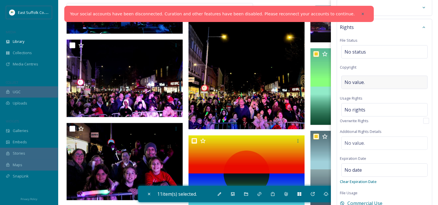
click at [350, 76] on div "No value." at bounding box center [384, 81] width 86 height 13
click at [394, 75] on input "Think Lowestoft" at bounding box center [384, 81] width 89 height 13
type input "Think Lowestoft"
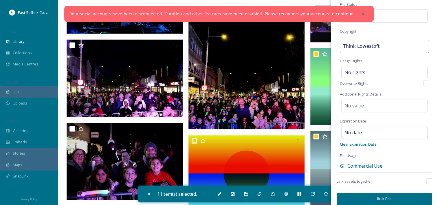
scroll to position [254, 0]
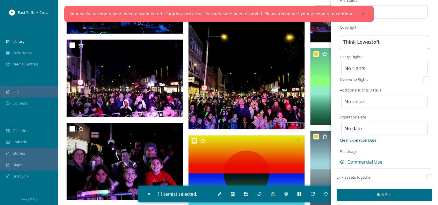
click at [361, 193] on button "Bulk Edit" at bounding box center [383, 195] width 95 height 12
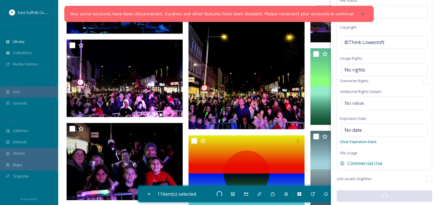
checkbox input "false"
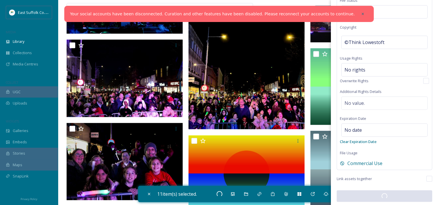
checkbox input "false"
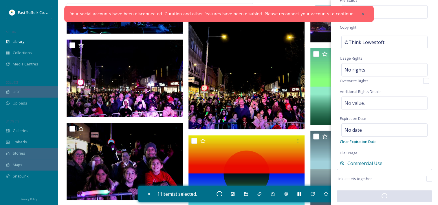
checkbox input "false"
